Goal: Information Seeking & Learning: Check status

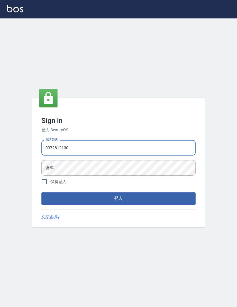
type input "0972812130"
click at [119, 204] on button "登入" at bounding box center [118, 198] width 154 height 12
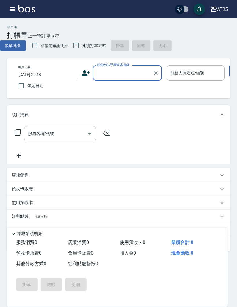
click at [11, 14] on button "button" at bounding box center [13, 9] width 12 height 12
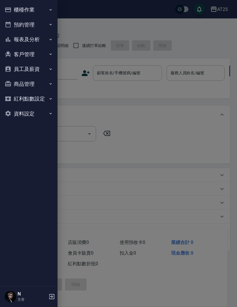
click at [14, 33] on button "報表及分析" at bounding box center [28, 39] width 53 height 15
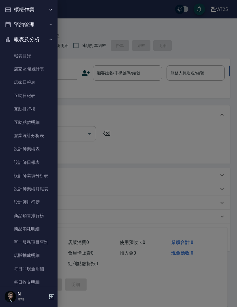
click at [19, 162] on link "設計師日報表" at bounding box center [28, 162] width 53 height 13
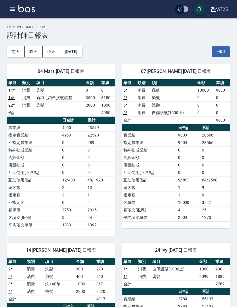
click at [71, 54] on button "[DATE]" at bounding box center [71, 51] width 22 height 11
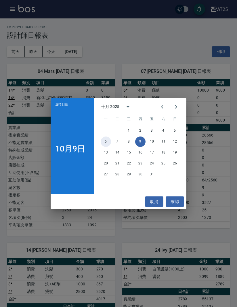
click at [105, 142] on button "6" at bounding box center [106, 141] width 10 height 10
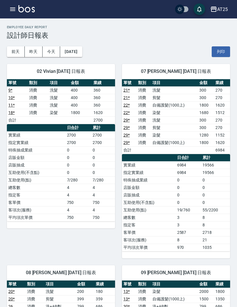
click at [16, 11] on icon "button" at bounding box center [12, 9] width 7 height 7
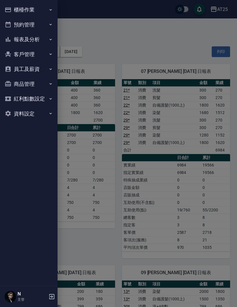
click at [18, 40] on button "報表及分析" at bounding box center [28, 39] width 53 height 15
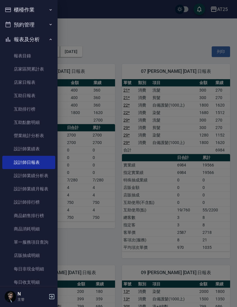
click at [15, 100] on link "互助日報表" at bounding box center [28, 95] width 53 height 13
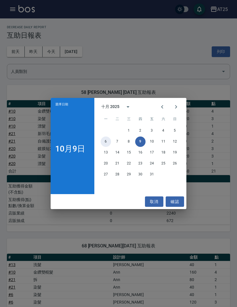
click at [105, 141] on button "6" at bounding box center [106, 141] width 10 height 10
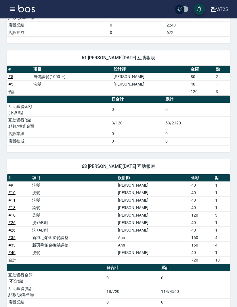
scroll to position [288, 0]
